Goal: Navigation & Orientation: Find specific page/section

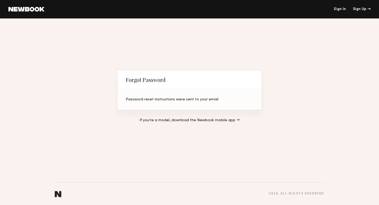
click at [32, 14] on header "Sign In Sign Up" at bounding box center [189, 9] width 379 height 18
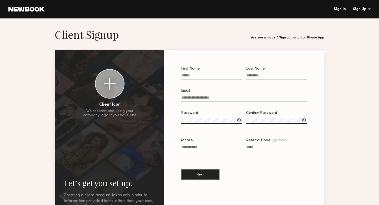
click at [339, 10] on link "Sign In" at bounding box center [339, 9] width 12 height 4
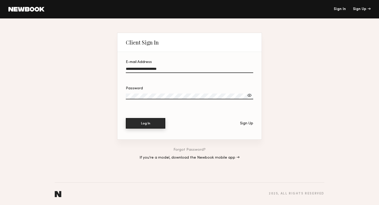
click at [149, 119] on button "Log In" at bounding box center [145, 123] width 39 height 11
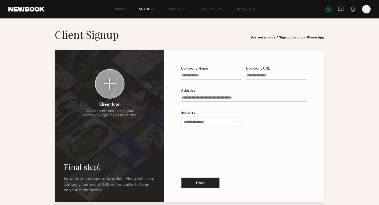
click at [153, 8] on link "Models" at bounding box center [147, 9] width 16 height 3
click at [148, 6] on div "Home Models Requests Job Posts Favorites Sign Out No fees up to $5,000 K" at bounding box center [207, 9] width 326 height 8
click at [148, 8] on link "Models" at bounding box center [147, 9] width 16 height 3
click at [124, 13] on div "Home Models Requests Job Posts Favorites Sign Out No fees up to $5,000 K" at bounding box center [207, 9] width 326 height 8
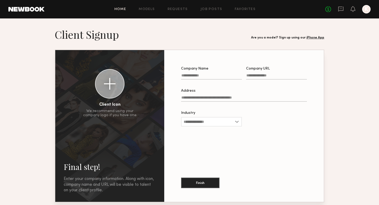
click at [124, 10] on link "Home" at bounding box center [120, 9] width 12 height 3
click at [144, 10] on link "Models" at bounding box center [147, 9] width 16 height 3
click at [186, 12] on div "Home Models Requests Job Posts Favorites Sign Out No fees up to $5,000 K" at bounding box center [207, 9] width 326 height 8
click at [183, 11] on link "Requests" at bounding box center [177, 9] width 20 height 3
click at [142, 12] on div "Home Models Requests Job Posts Favorites Sign Out No fees up to $5,000 K" at bounding box center [207, 9] width 326 height 8
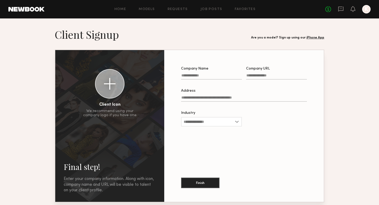
click at [144, 6] on div "Home Models Requests Job Posts Favorites Sign Out No fees up to $5,000 K" at bounding box center [207, 9] width 326 height 8
